Goal: Task Accomplishment & Management: Use online tool/utility

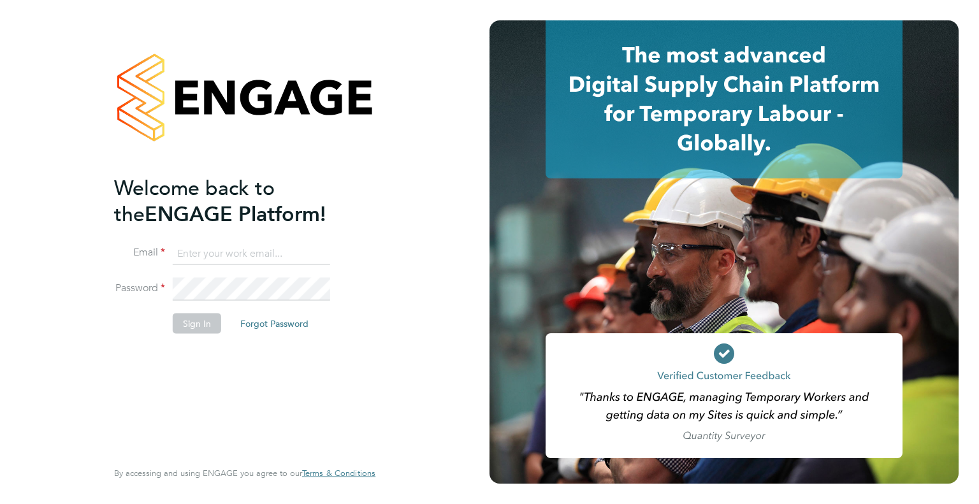
click at [192, 259] on input at bounding box center [252, 253] width 158 height 23
type input "karen.kemp@uk.g4s.com"
click at [200, 326] on button "Sign In" at bounding box center [197, 323] width 48 height 20
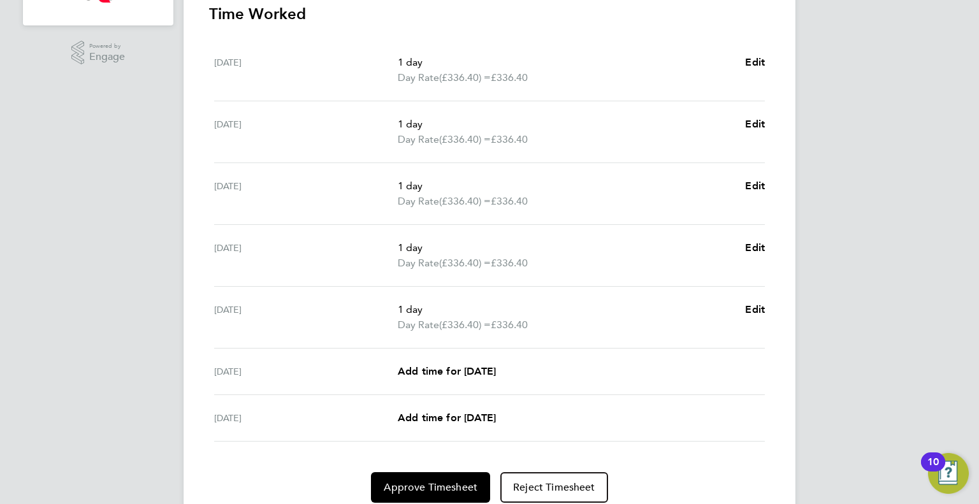
scroll to position [425, 0]
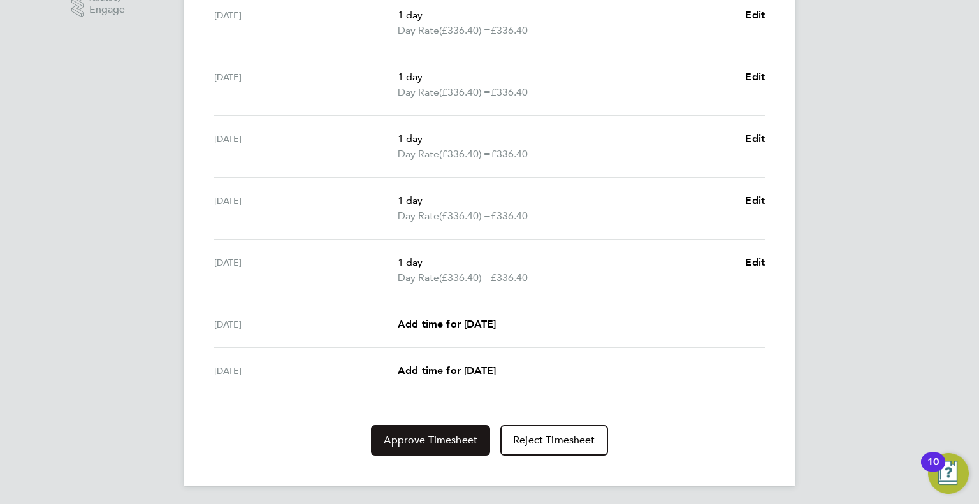
click at [446, 442] on span "Approve Timesheet" at bounding box center [431, 440] width 94 height 13
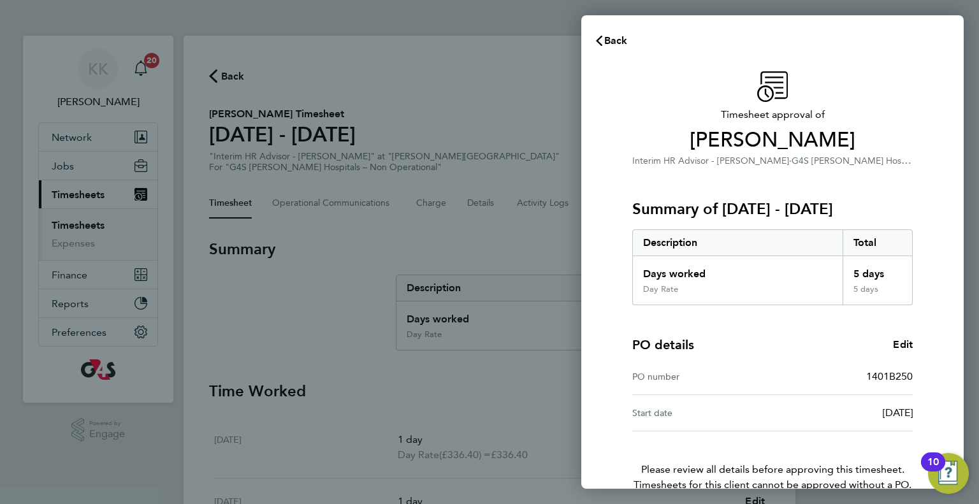
scroll to position [69, 0]
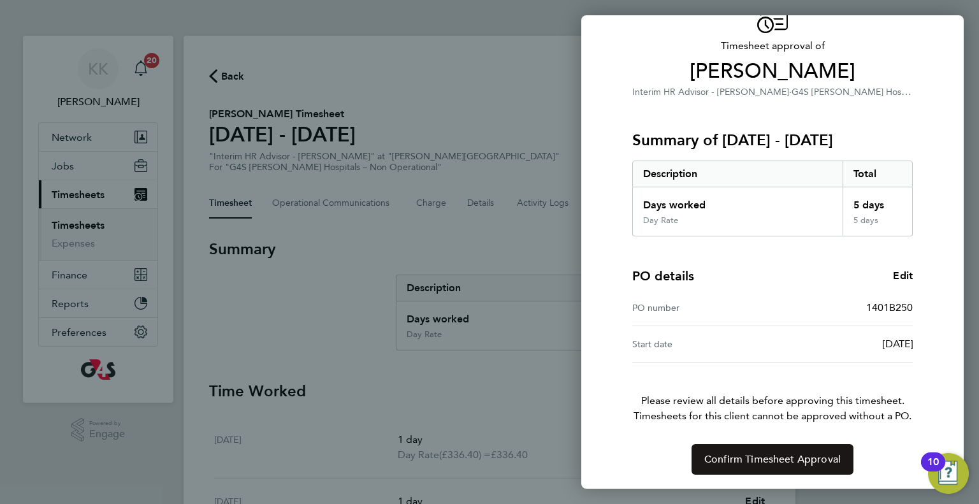
click at [801, 459] on span "Confirm Timesheet Approval" at bounding box center [773, 459] width 136 height 13
